Goal: Information Seeking & Learning: Learn about a topic

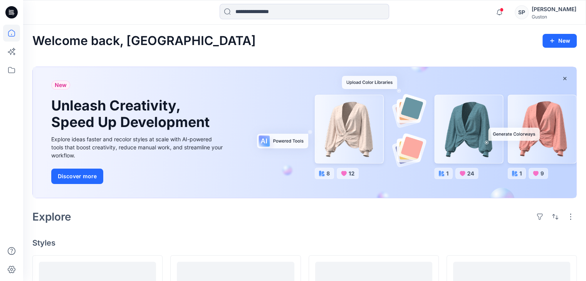
click at [544, 14] on div "Guston" at bounding box center [554, 17] width 45 height 6
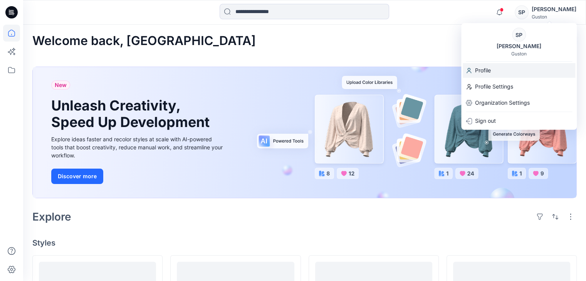
click at [509, 71] on div "Profile" at bounding box center [519, 70] width 112 height 15
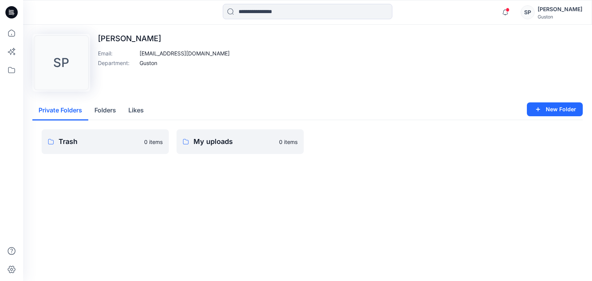
click at [534, 13] on div "SP" at bounding box center [527, 12] width 14 height 14
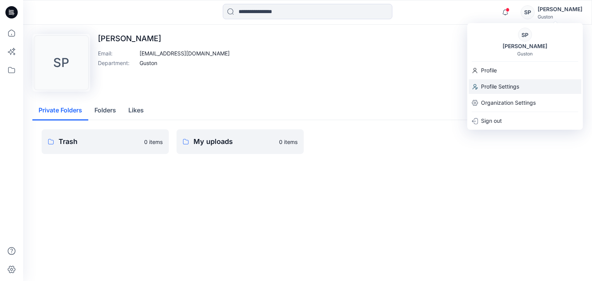
click at [507, 87] on p "Profile Settings" at bounding box center [500, 86] width 38 height 15
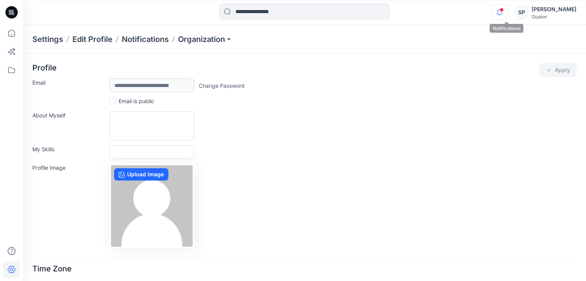
click at [507, 7] on icon "button" at bounding box center [499, 12] width 15 height 15
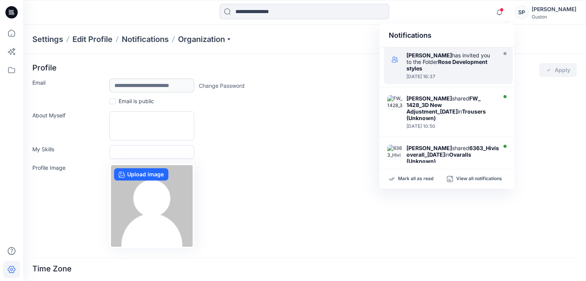
click at [441, 54] on strong "[PERSON_NAME]" at bounding box center [428, 55] width 45 height 7
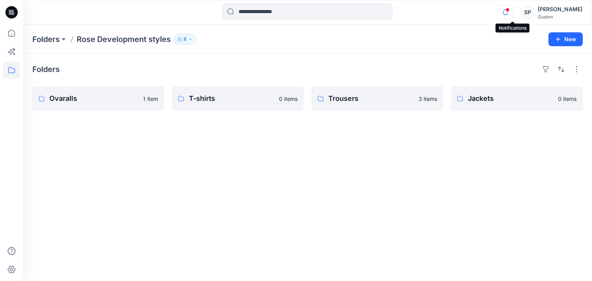
click at [512, 15] on icon "button" at bounding box center [505, 12] width 15 height 15
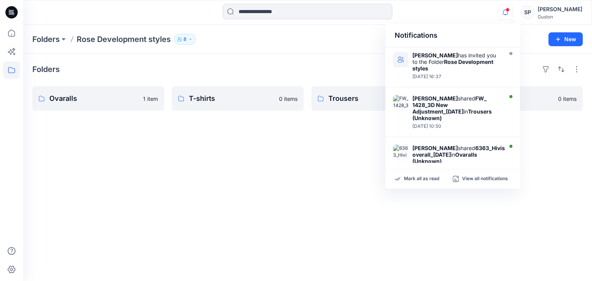
click at [272, 194] on div "Folders Ovaralls 1 item T-shirts 0 items Trousers 3 items Jackets 0 items" at bounding box center [307, 167] width 569 height 227
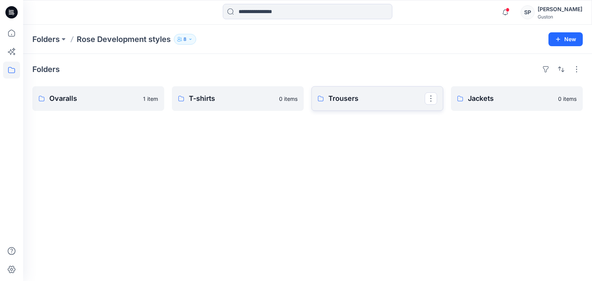
click at [331, 105] on link "Trousers" at bounding box center [377, 98] width 132 height 25
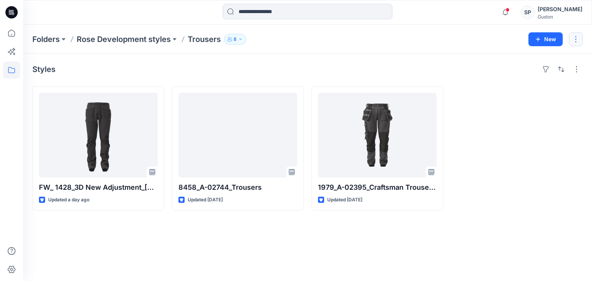
click at [573, 34] on button "button" at bounding box center [576, 39] width 14 height 14
click at [543, 151] on div at bounding box center [517, 148] width 132 height 124
click at [579, 70] on button "button" at bounding box center [576, 69] width 12 height 12
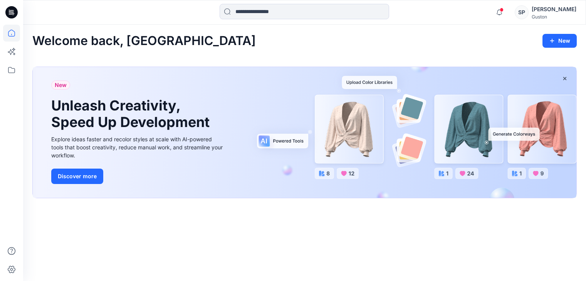
scroll to position [128, 0]
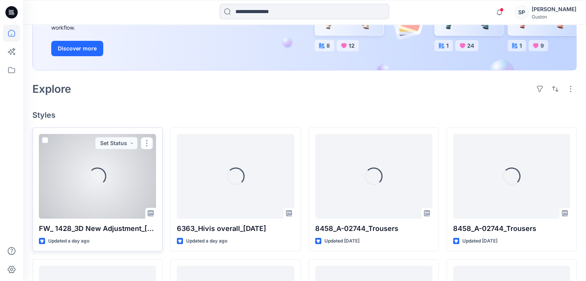
click at [116, 205] on div "Loading..." at bounding box center [97, 176] width 117 height 85
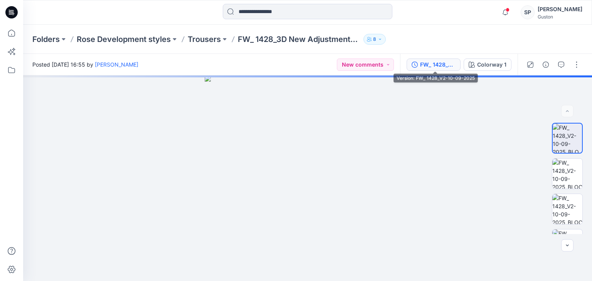
click at [445, 68] on div "FW_ 1428_V2-10-09-2025" at bounding box center [437, 64] width 35 height 8
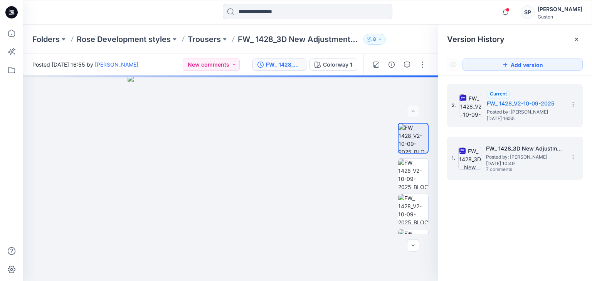
click at [497, 142] on div "1. FW_ 1428_3D New Adjustment_[DATE] Posted by: [PERSON_NAME] [DATE] 10:49 7 co…" at bounding box center [510, 158] width 116 height 37
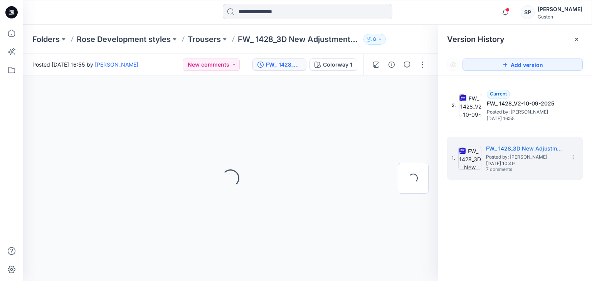
click at [533, 230] on div "2. Current FW_ 1428_V2-10-09-2025 Posted by: [PERSON_NAME] [DATE] 16:55 1. FW_ …" at bounding box center [515, 184] width 154 height 217
click at [341, 132] on div "Loading..." at bounding box center [230, 179] width 415 height 206
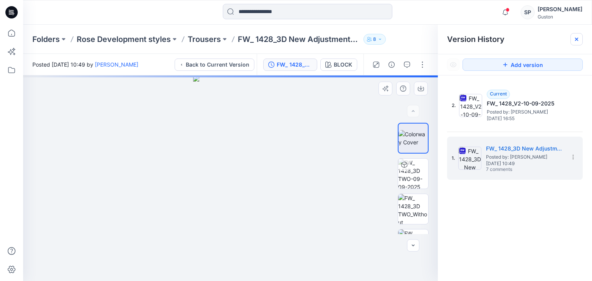
click at [575, 36] on div at bounding box center [576, 39] width 12 height 12
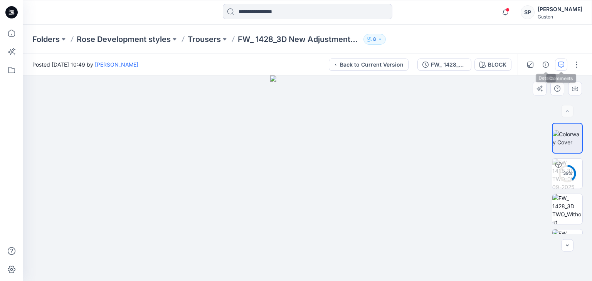
click at [564, 65] on button "button" at bounding box center [561, 65] width 12 height 12
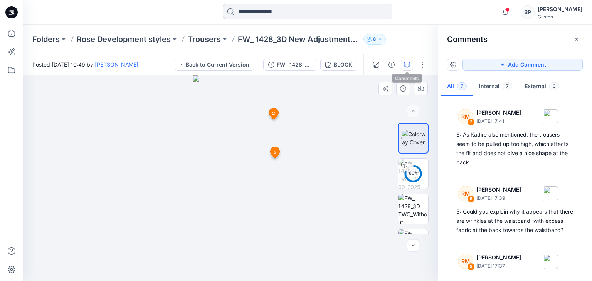
click at [406, 65] on icon "button" at bounding box center [407, 65] width 6 height 6
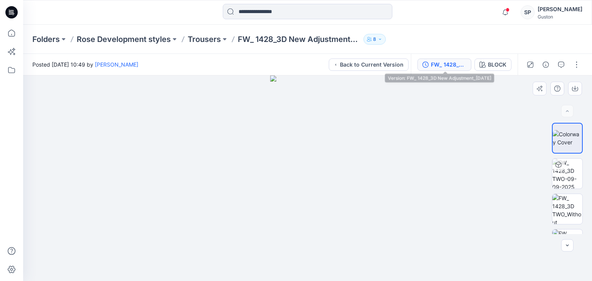
click at [438, 68] on div "FW_ 1428_3D New Adjustment_[DATE]" at bounding box center [448, 64] width 35 height 8
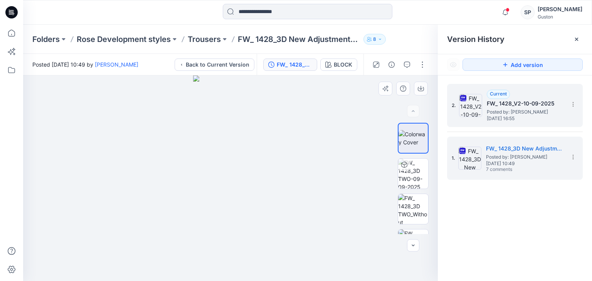
click at [508, 116] on span "Wednesday, September 10, 2025 16:55" at bounding box center [525, 118] width 77 height 5
